Goal: Communication & Community: Answer question/provide support

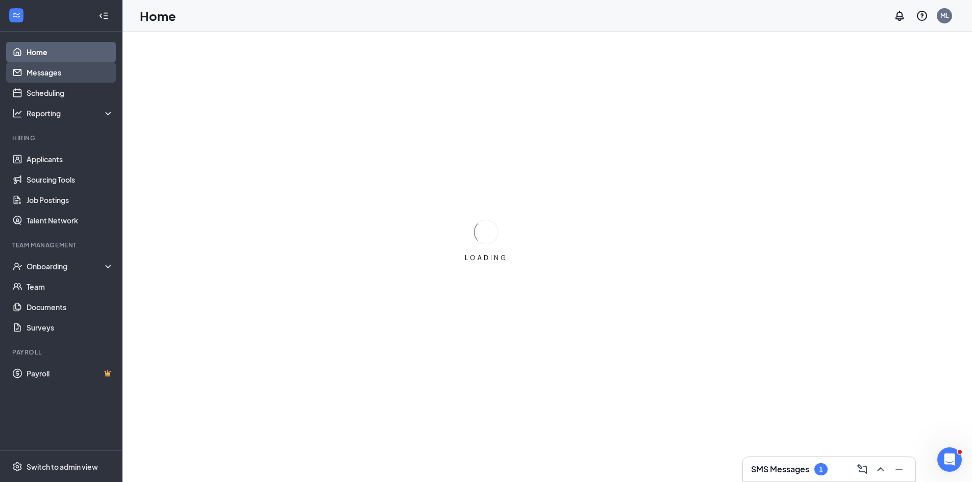
click at [37, 66] on link "Messages" at bounding box center [70, 72] width 87 height 20
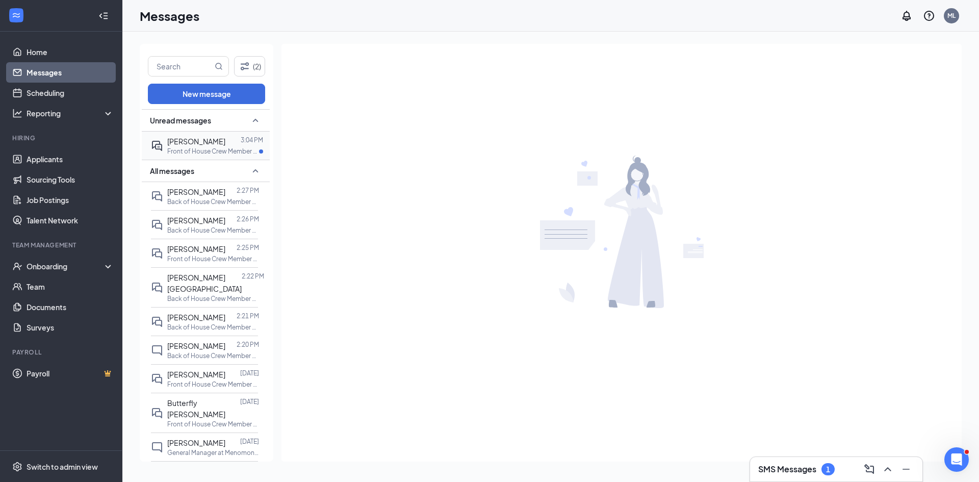
click at [214, 156] on div "Meghan Medina 3:04 PM Front of House Crew Member at Menomonie Culvers 089" at bounding box center [204, 146] width 107 height 28
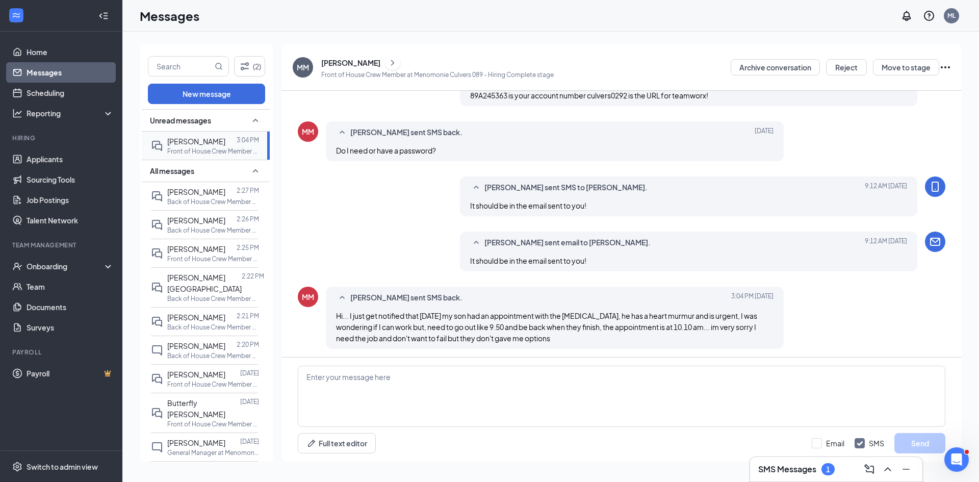
scroll to position [297, 0]
click at [327, 393] on textarea at bounding box center [622, 396] width 648 height 61
type textarea "W"
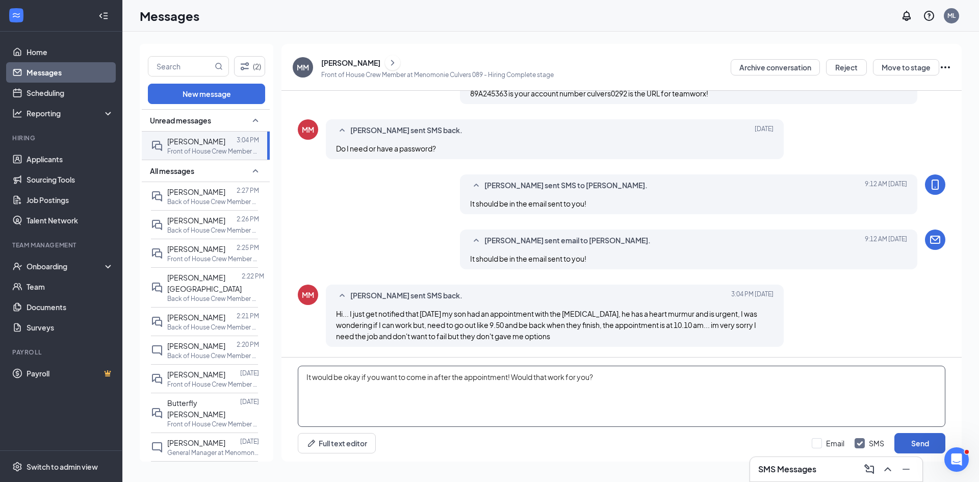
type textarea "It would be okay if you want to come in after the appointment! Would that work …"
click at [937, 440] on button "Send" at bounding box center [920, 443] width 51 height 20
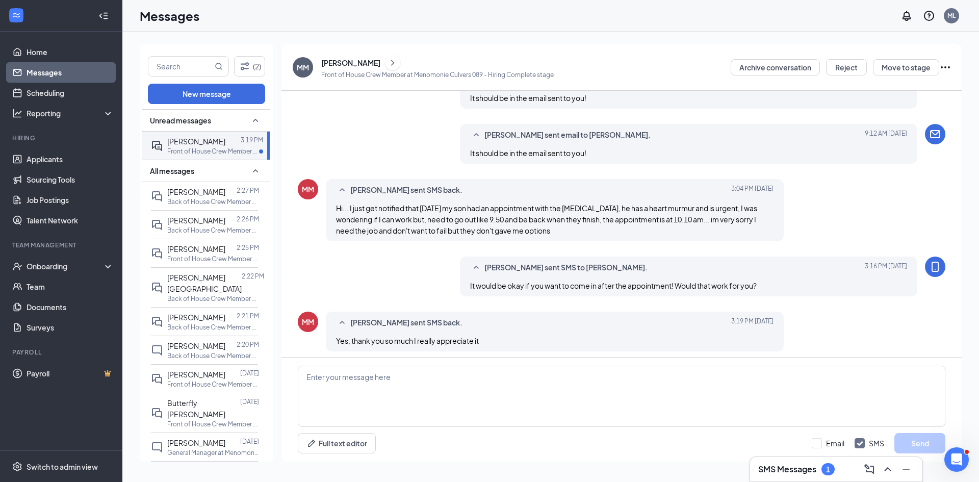
scroll to position [340, 0]
